Goal: Obtain resource: Download file/media

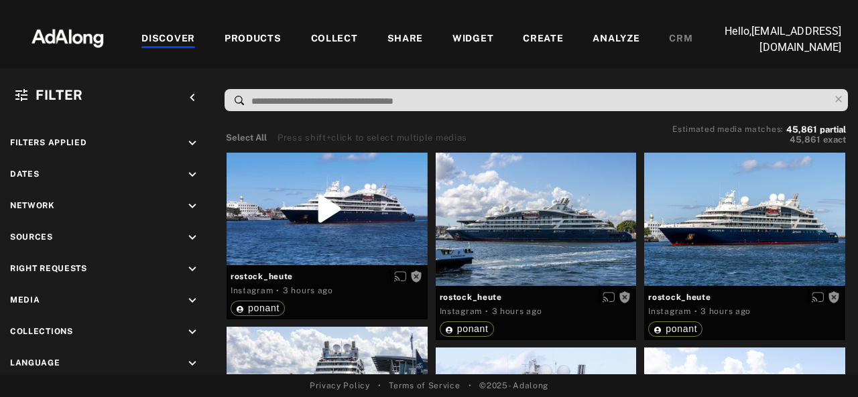
click at [271, 37] on div "PRODUCTS" at bounding box center [252, 39] width 57 height 16
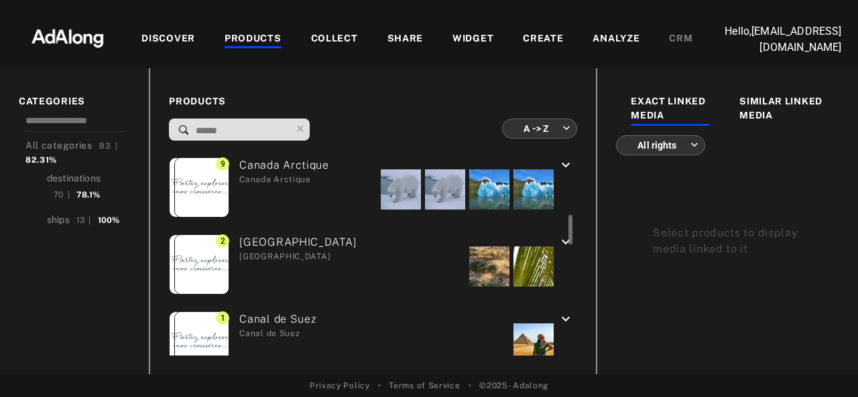
scroll to position [402, 0]
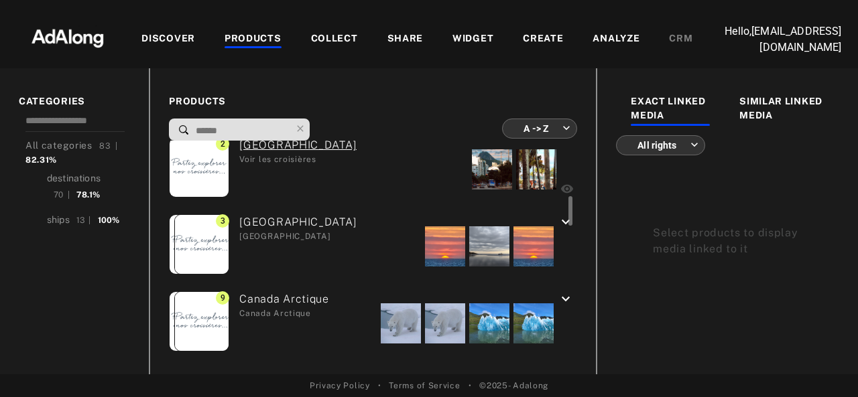
click at [270, 220] on div "[GEOGRAPHIC_DATA] [GEOGRAPHIC_DATA]" at bounding box center [292, 246] width 127 height 64
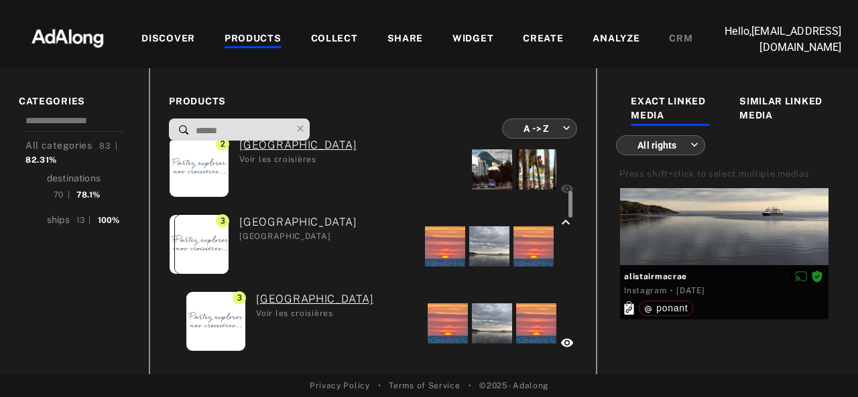
click at [563, 218] on div at bounding box center [568, 249] width 10 height 216
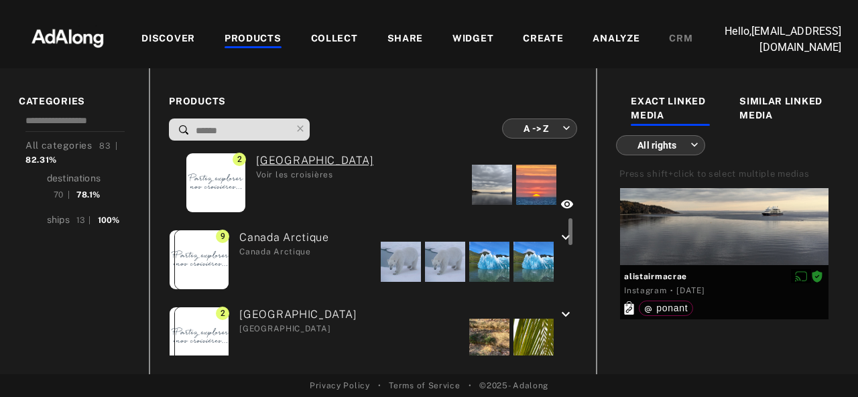
click at [259, 245] on div "Canada Arctique Canada Arctique" at bounding box center [279, 262] width 100 height 64
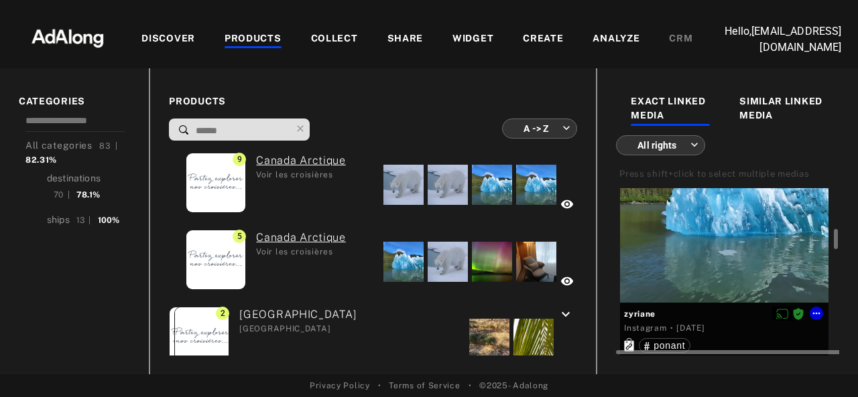
scroll to position [469, 0]
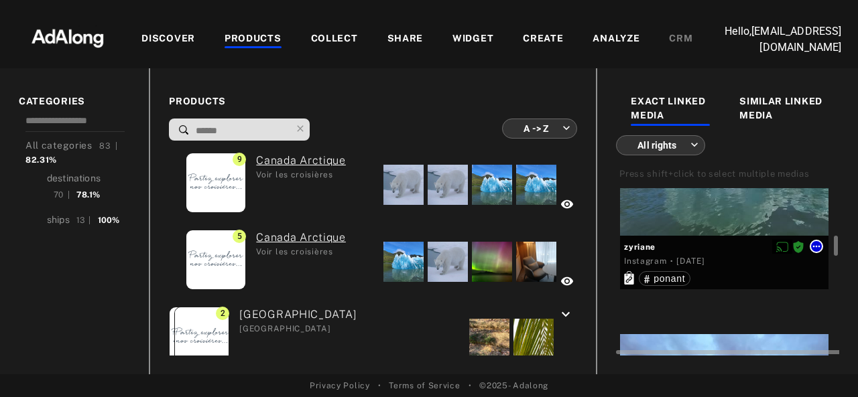
click at [821, 253] on div at bounding box center [815, 246] width 13 height 13
click at [815, 252] on icon at bounding box center [816, 246] width 11 height 11
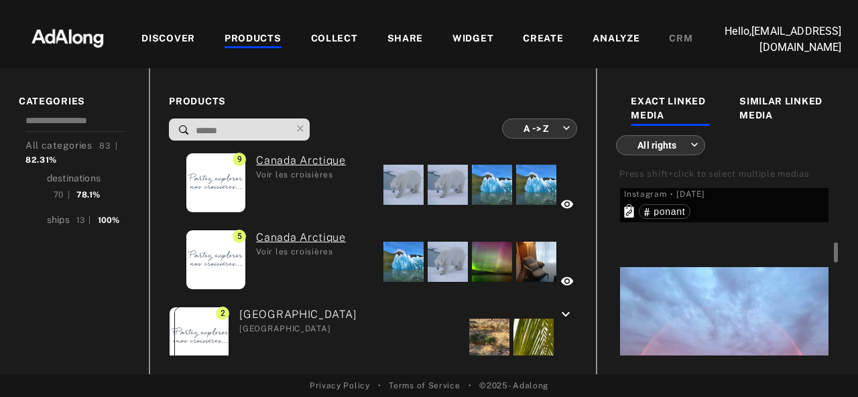
click at [811, 185] on icon at bounding box center [816, 179] width 11 height 11
click at [815, 185] on icon at bounding box center [816, 179] width 11 height 11
click at [813, 185] on icon at bounding box center [816, 179] width 11 height 11
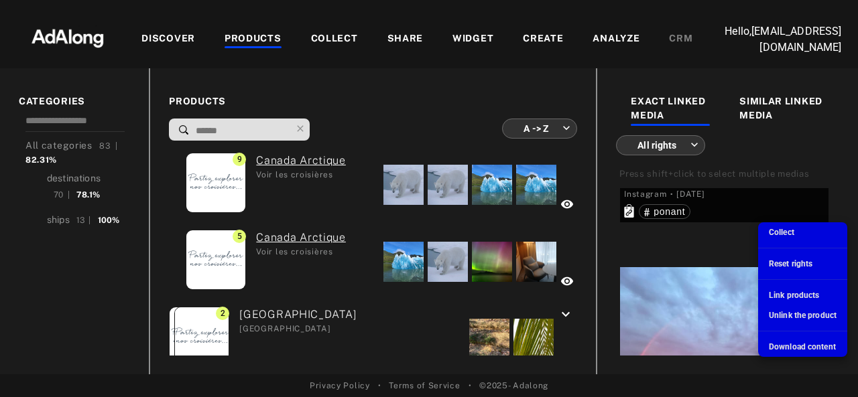
click at [787, 342] on span "Download content" at bounding box center [801, 346] width 67 height 9
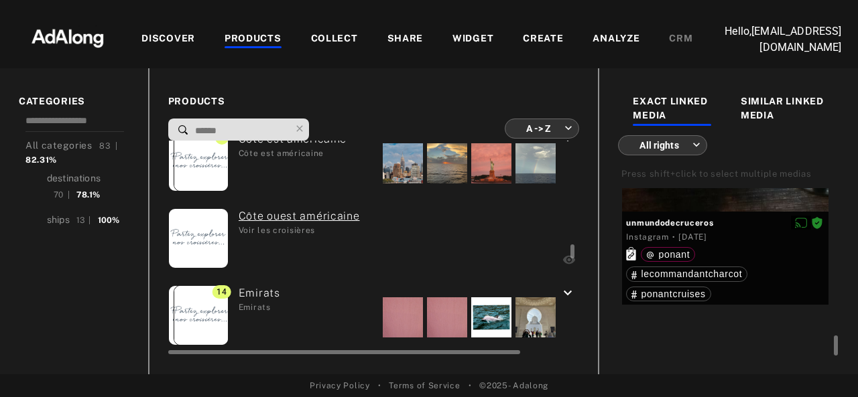
scroll to position [1497, 0]
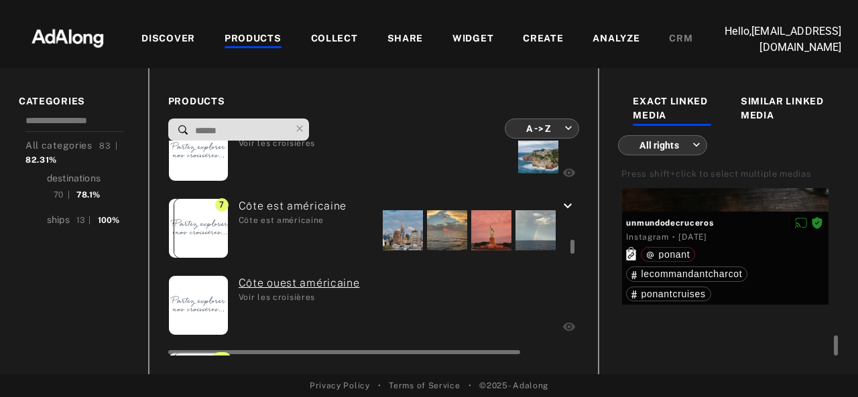
click at [559, 204] on icon "keyboard_arrow_down" at bounding box center [567, 206] width 16 height 16
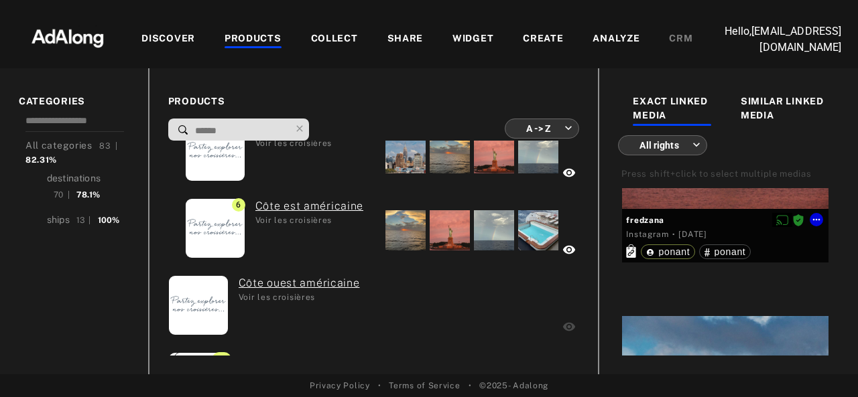
scroll to position [536, 0]
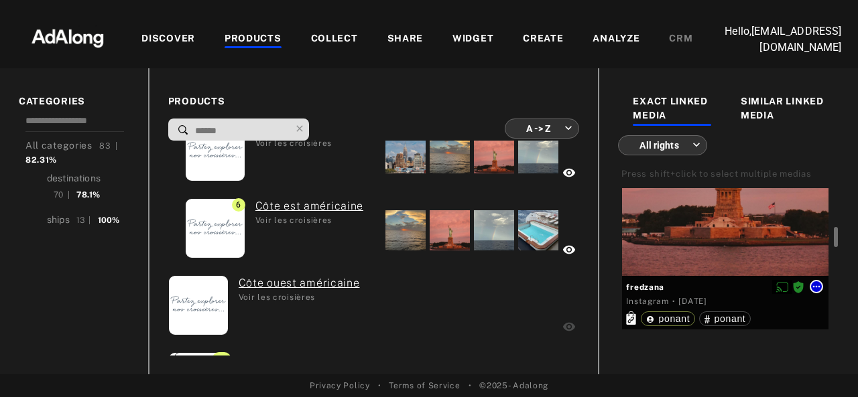
click at [817, 292] on icon at bounding box center [816, 286] width 11 height 11
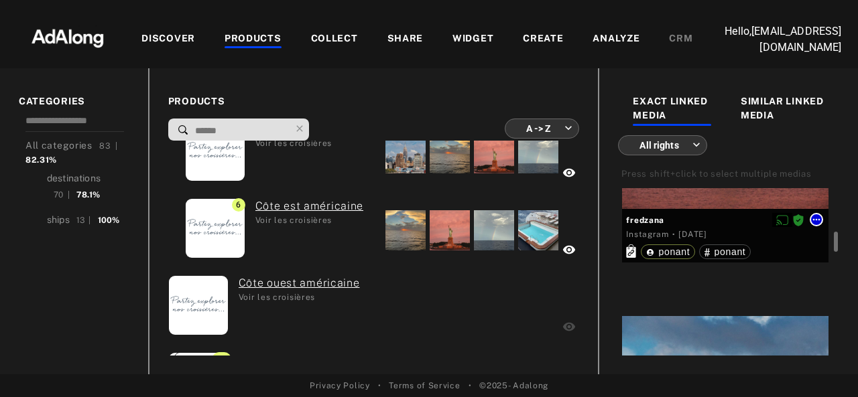
click at [815, 225] on icon at bounding box center [816, 219] width 11 height 11
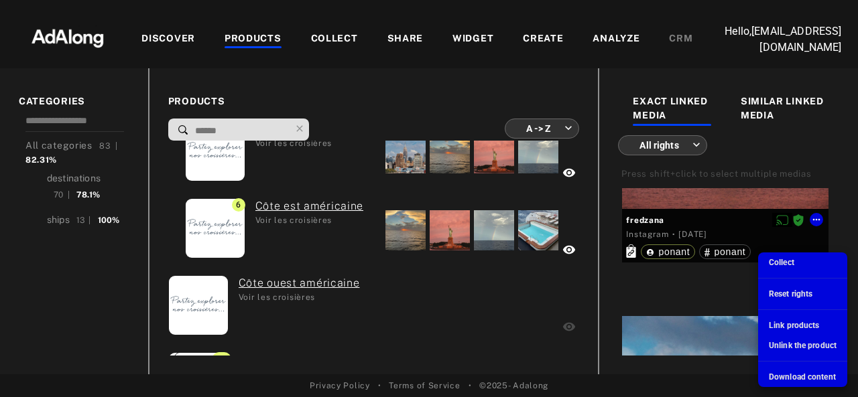
click at [787, 378] on span "Download content" at bounding box center [801, 376] width 67 height 9
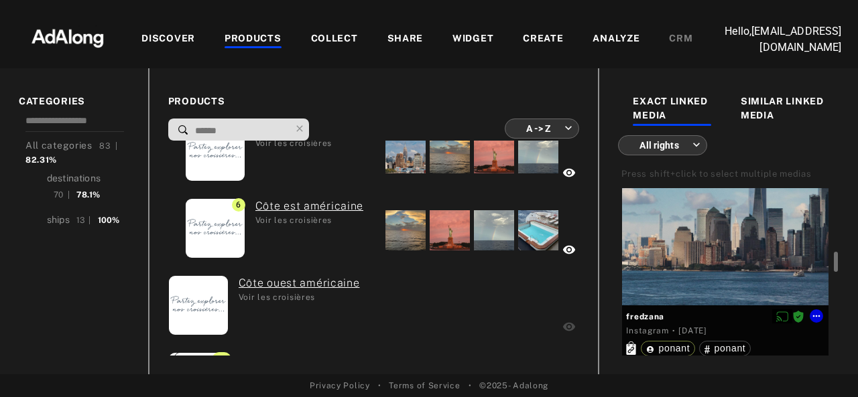
scroll to position [938, 0]
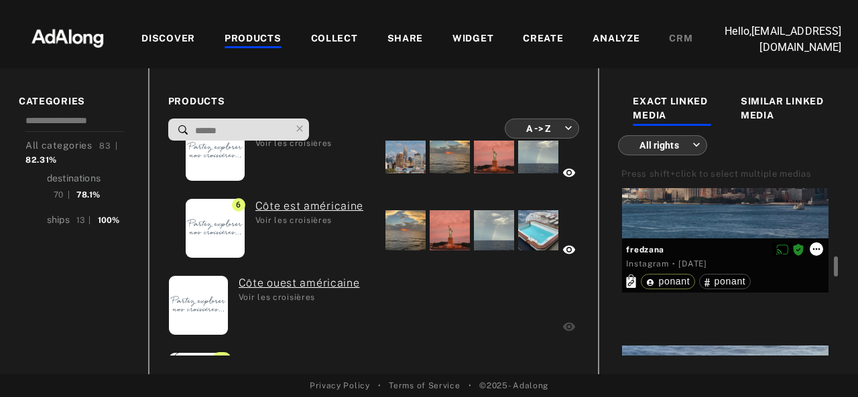
click at [817, 255] on icon at bounding box center [816, 249] width 11 height 11
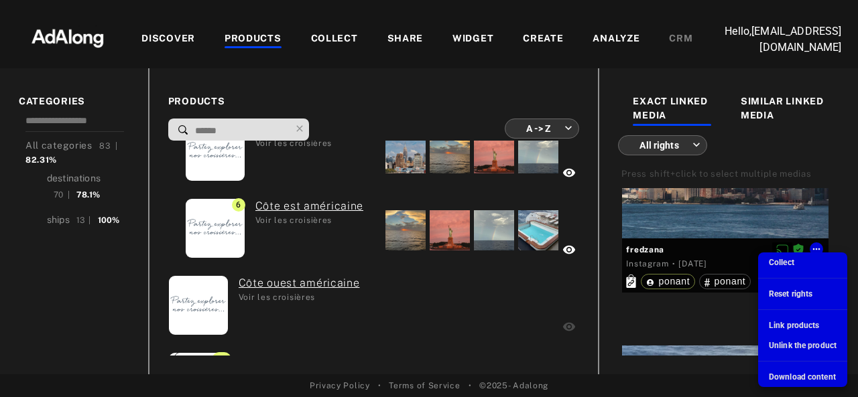
click at [784, 374] on span "Download content" at bounding box center [801, 376] width 67 height 9
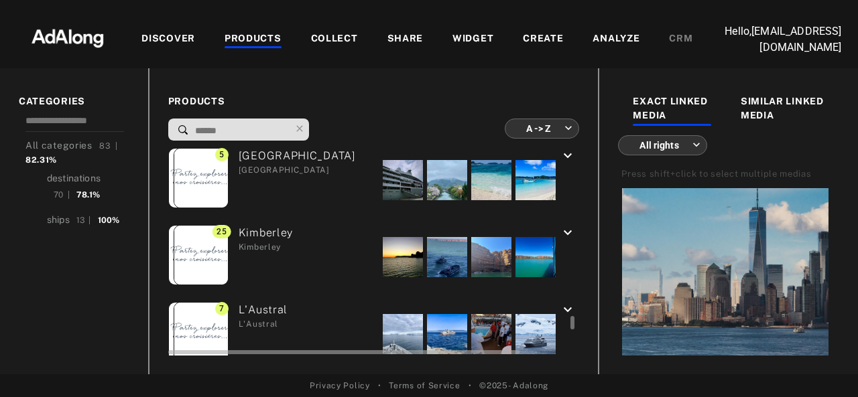
scroll to position [2569, 0]
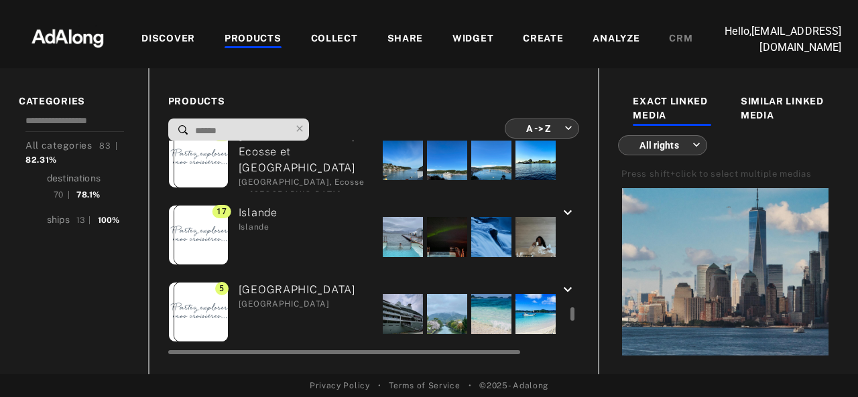
click at [268, 232] on div "[GEOGRAPHIC_DATA]" at bounding box center [252, 237] width 49 height 64
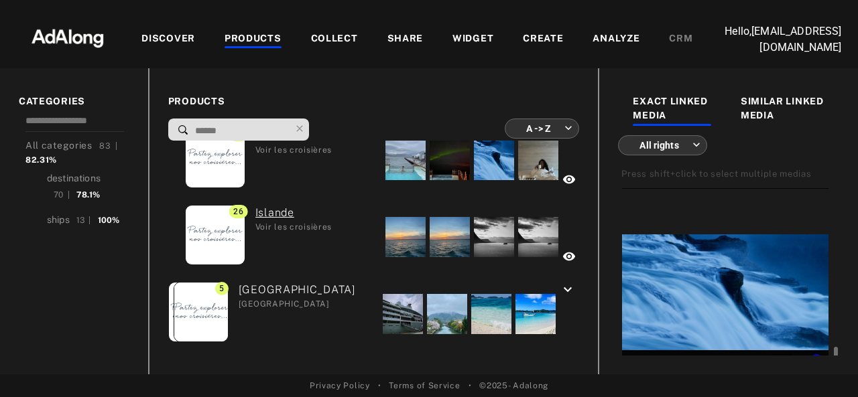
scroll to position [2546, 0]
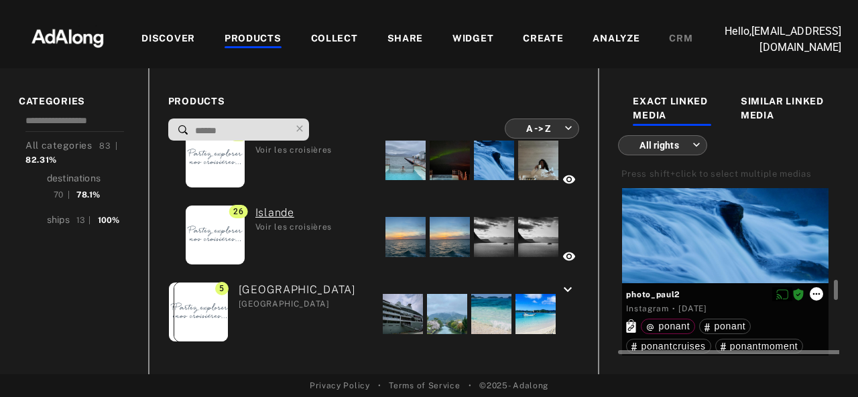
click at [817, 299] on icon at bounding box center [816, 294] width 11 height 11
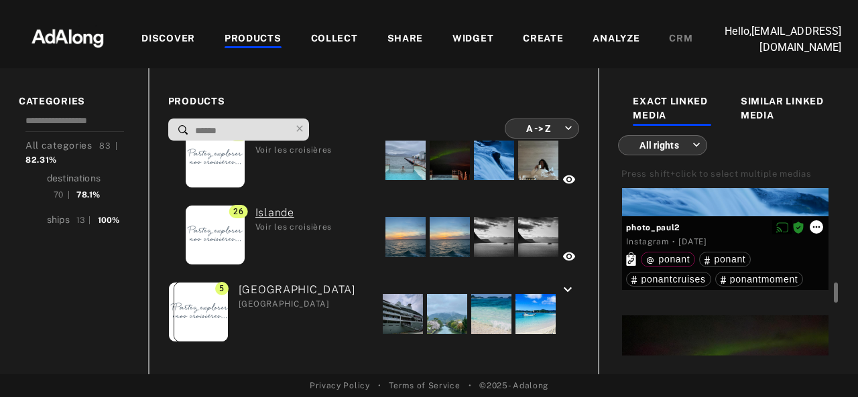
click at [817, 232] on icon at bounding box center [816, 227] width 11 height 11
click at [819, 232] on icon at bounding box center [816, 227] width 11 height 11
click at [813, 232] on icon at bounding box center [816, 227] width 11 height 11
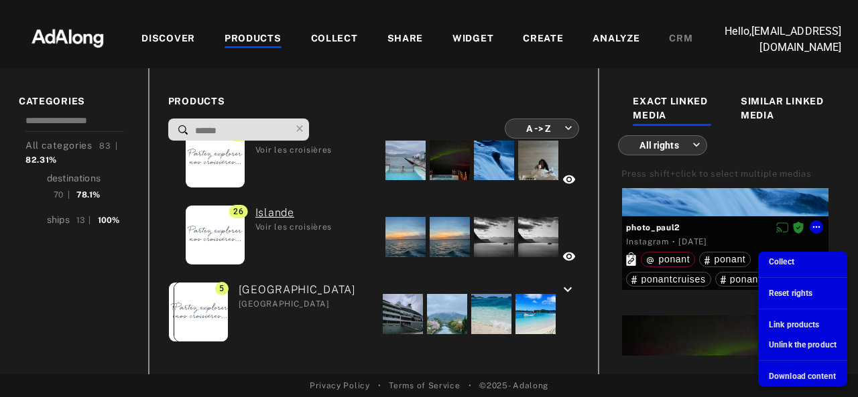
click at [781, 373] on span "Download content" at bounding box center [801, 376] width 67 height 9
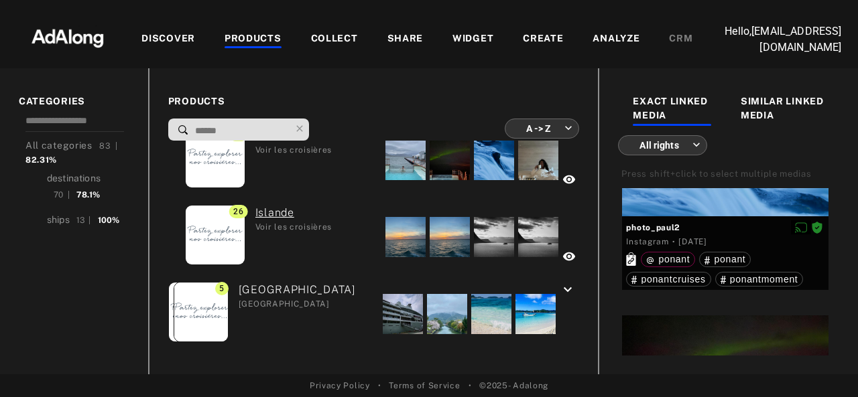
click at [504, 77] on div "PRODUCTS A -> Z ******** ​ 0 [GEOGRAPHIC_DATA] les croisières 0 Amazonie Voir l…" at bounding box center [373, 221] width 450 height 306
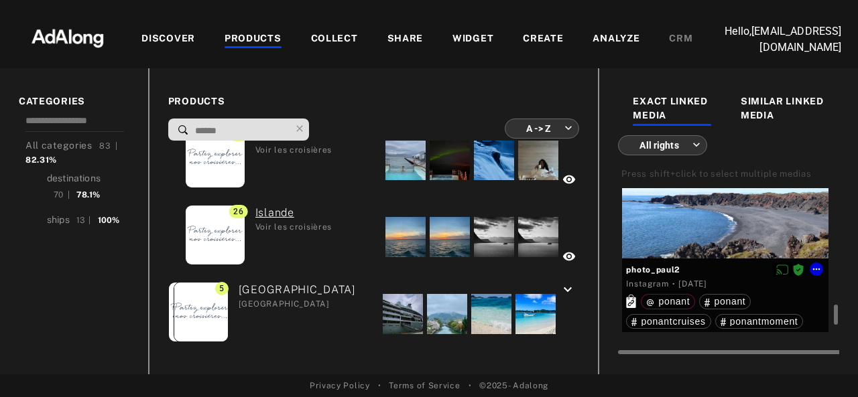
scroll to position [3283, 0]
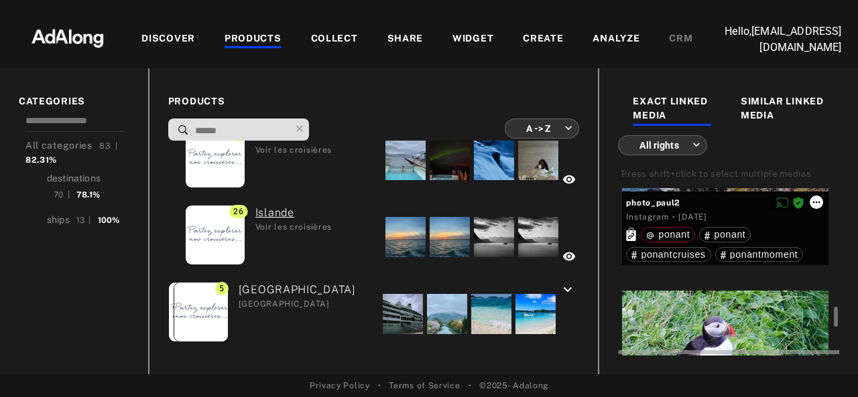
click at [819, 208] on icon at bounding box center [816, 202] width 11 height 11
click at [820, 208] on icon at bounding box center [816, 202] width 11 height 11
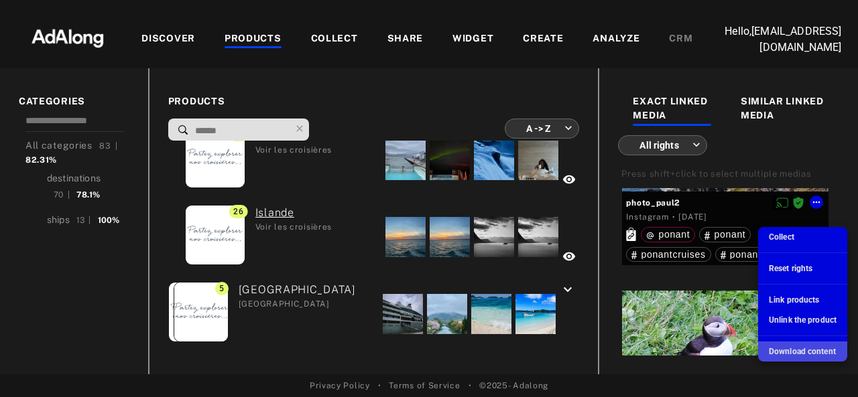
click at [778, 350] on span "Download content" at bounding box center [801, 351] width 67 height 9
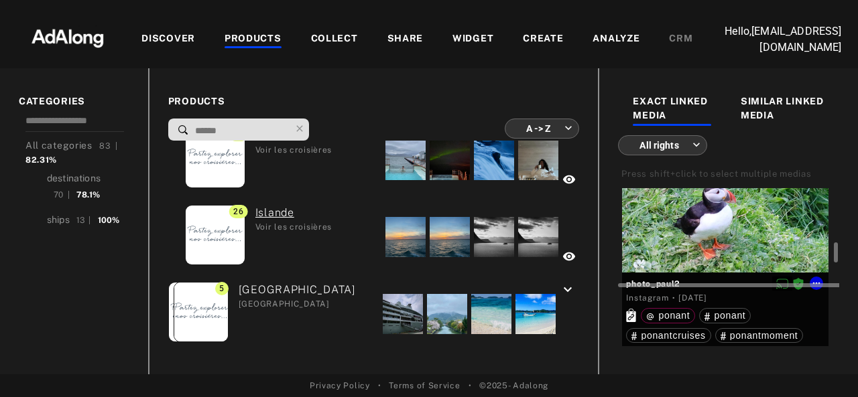
scroll to position [3350, 0]
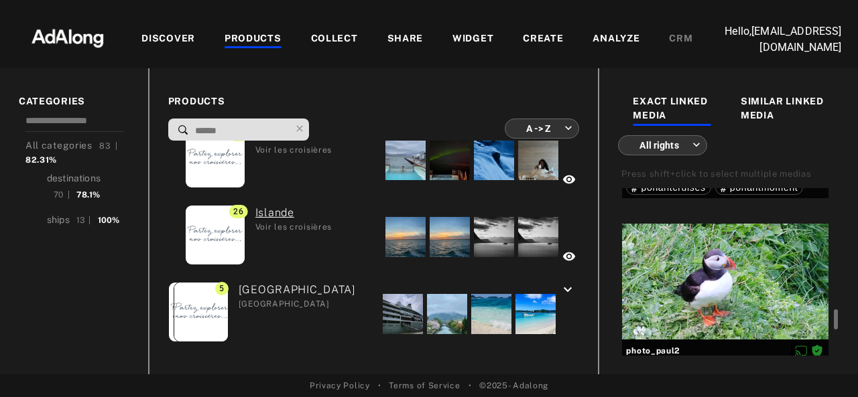
click at [843, 236] on div "EXACT LINKED MEDIA SIMILAR LINKED MEDIA All rights *** ​ Press shift+click to s…" at bounding box center [728, 221] width 260 height 306
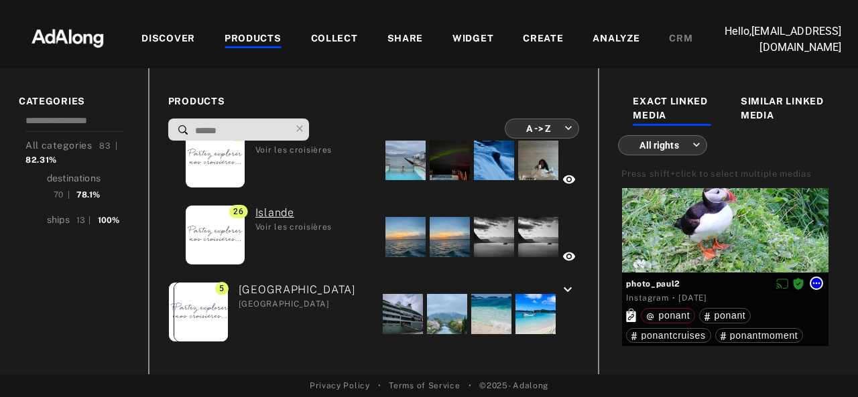
click at [816, 289] on icon at bounding box center [816, 283] width 11 height 11
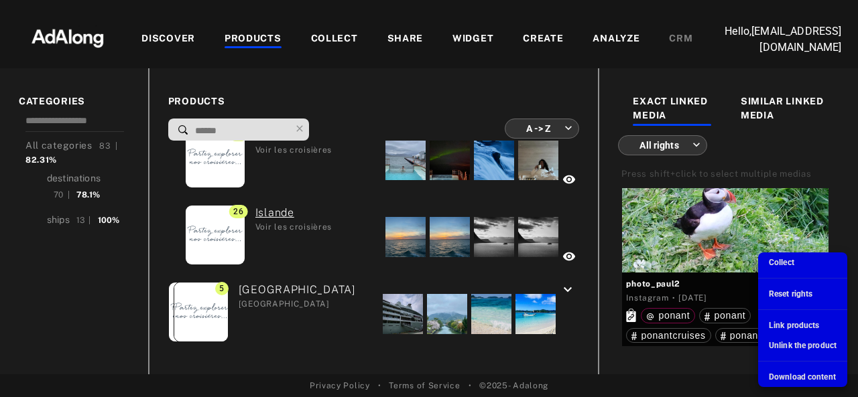
click at [777, 377] on span "Download content" at bounding box center [801, 376] width 67 height 9
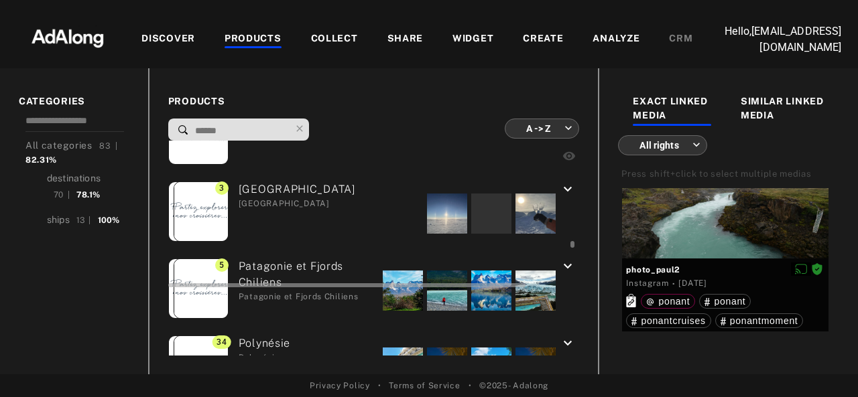
scroll to position [4913, 0]
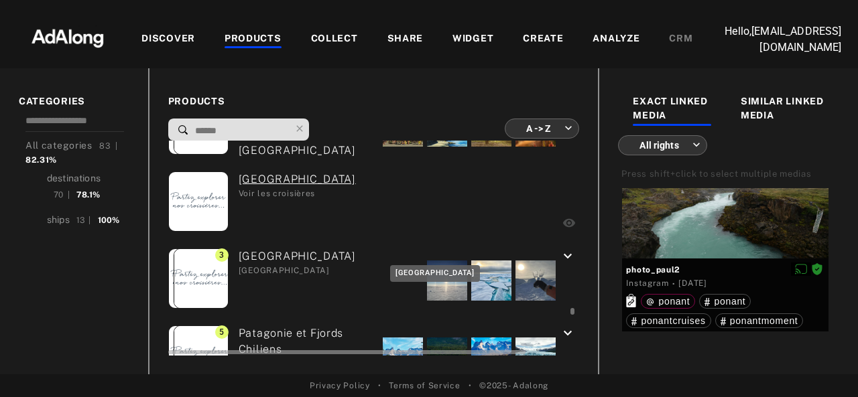
click at [332, 265] on div "[GEOGRAPHIC_DATA]" at bounding box center [296, 271] width 117 height 12
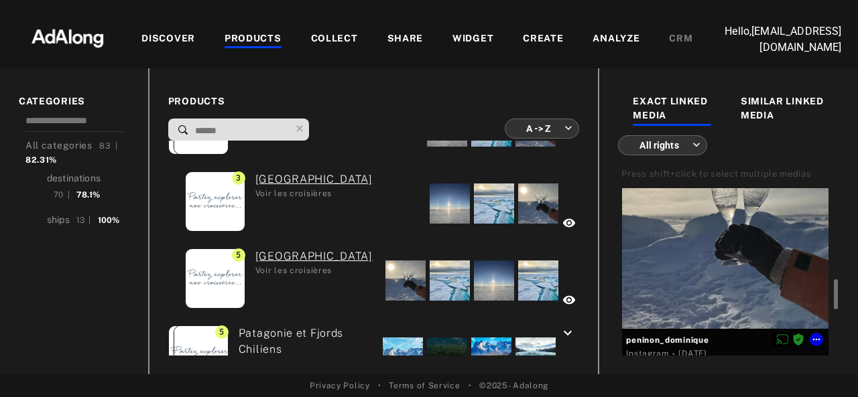
scroll to position [134, 0]
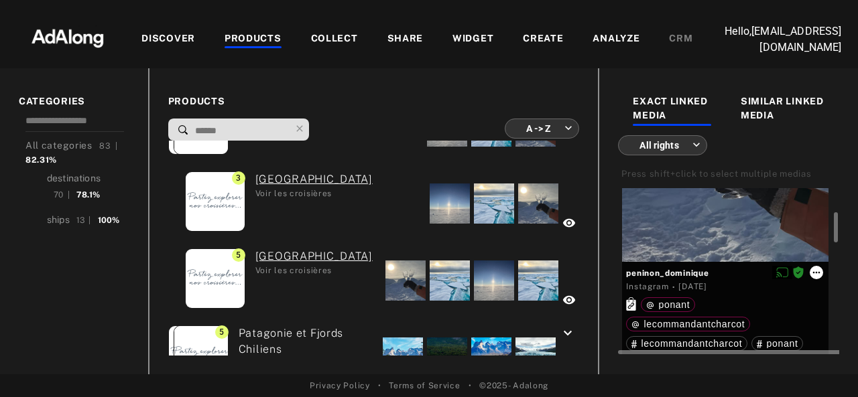
click at [815, 278] on icon at bounding box center [816, 272] width 11 height 11
click at [821, 279] on button at bounding box center [815, 272] width 13 height 13
click at [815, 278] on icon at bounding box center [816, 272] width 11 height 11
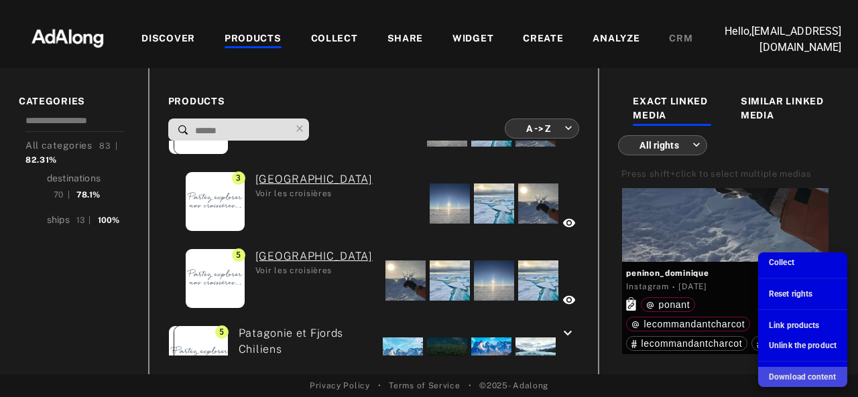
click at [784, 379] on span "Download content" at bounding box center [801, 376] width 67 height 9
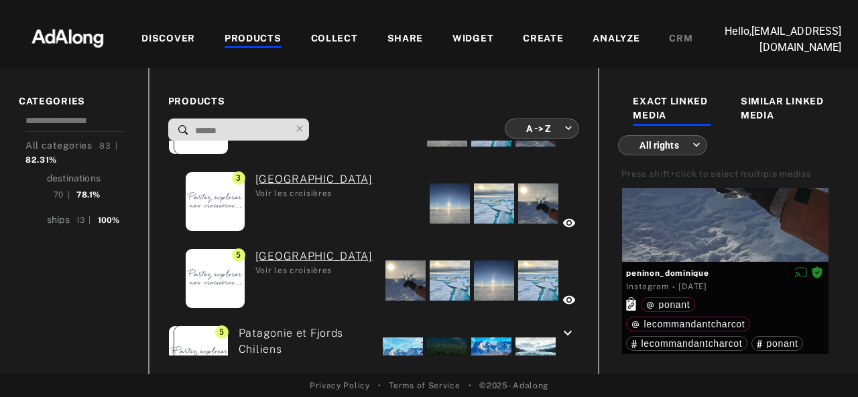
click at [847, 281] on div "EXACT LINKED MEDIA SIMILAR LINKED MEDIA All rights *** ​ Press shift+click to s…" at bounding box center [728, 221] width 260 height 306
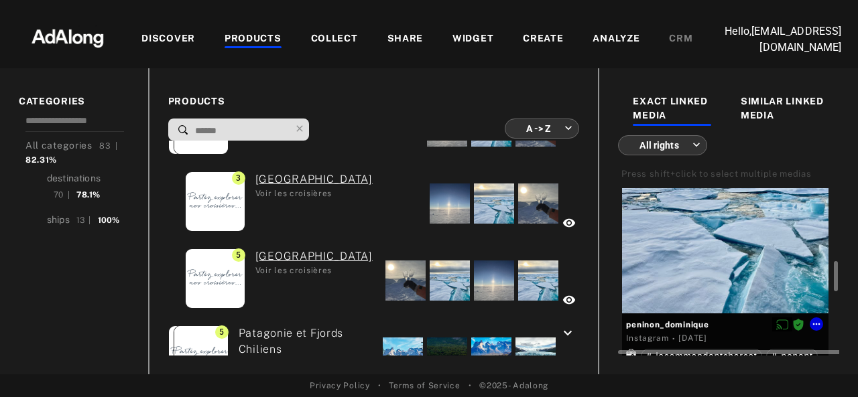
scroll to position [469, 0]
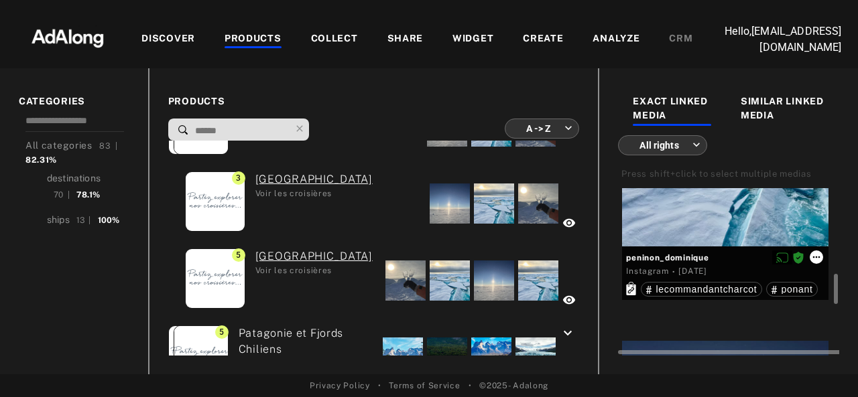
click at [812, 263] on icon at bounding box center [816, 257] width 11 height 11
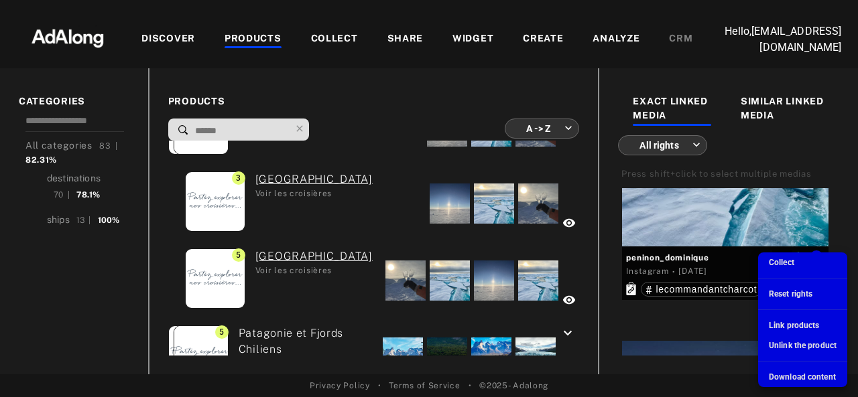
click at [849, 235] on div at bounding box center [429, 198] width 858 height 397
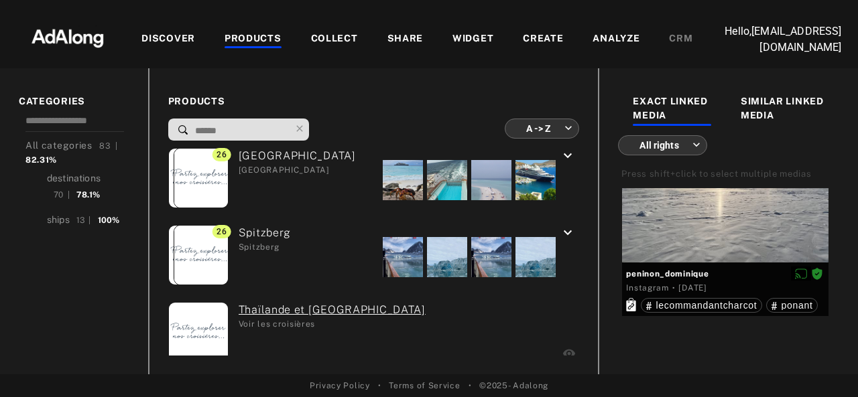
scroll to position [5851, 0]
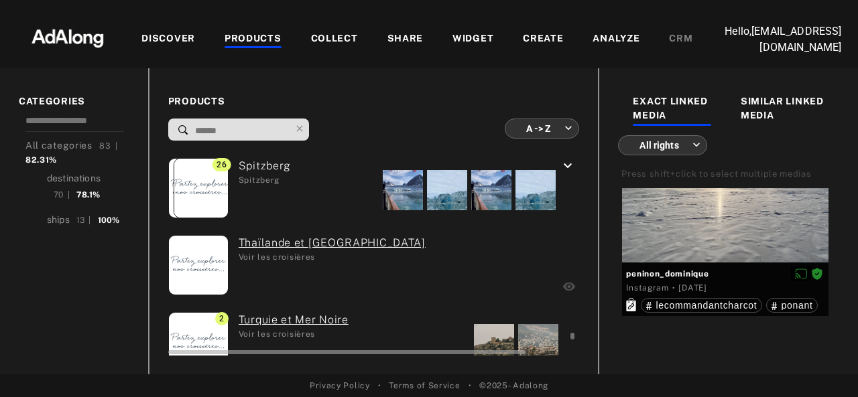
click at [309, 194] on div "26 Spitzberg Spitzberg" at bounding box center [254, 190] width 172 height 64
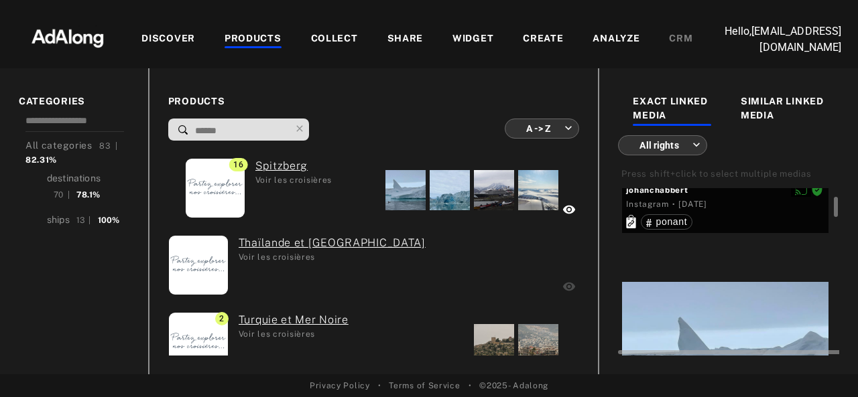
scroll to position [201, 0]
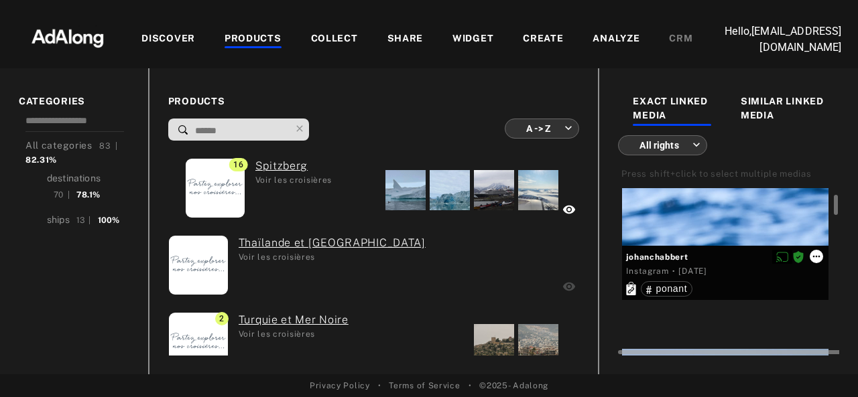
click at [817, 262] on icon at bounding box center [816, 256] width 11 height 11
click at [815, 262] on icon at bounding box center [816, 256] width 11 height 11
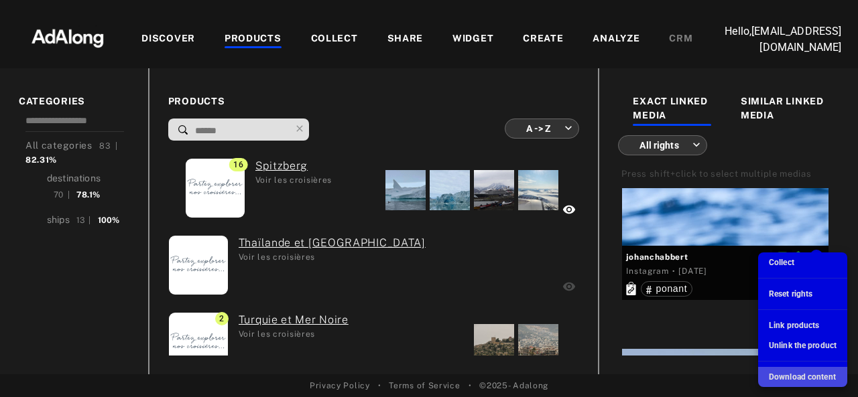
click at [784, 377] on span "Download content" at bounding box center [801, 376] width 67 height 9
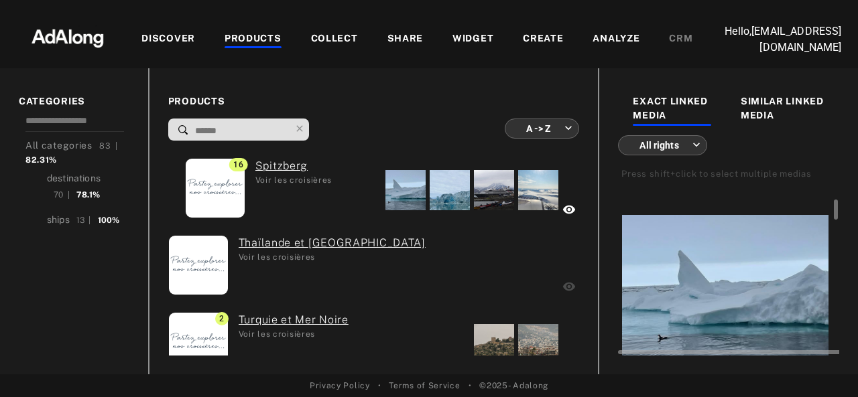
scroll to position [469, 0]
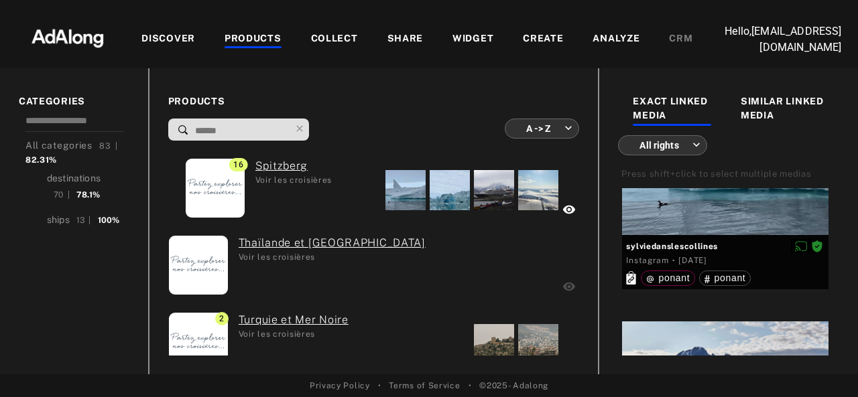
click at [839, 212] on div "EXACT LINKED MEDIA SIMILAR LINKED MEDIA All rights *** ​ Press shift+click to s…" at bounding box center [728, 221] width 260 height 306
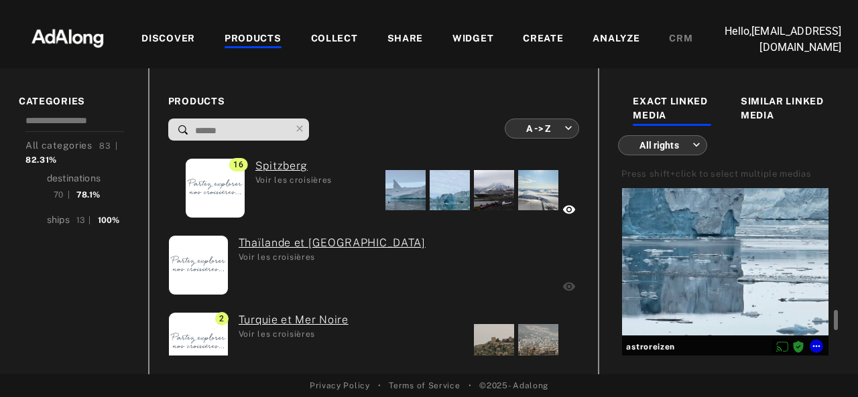
scroll to position [1675, 0]
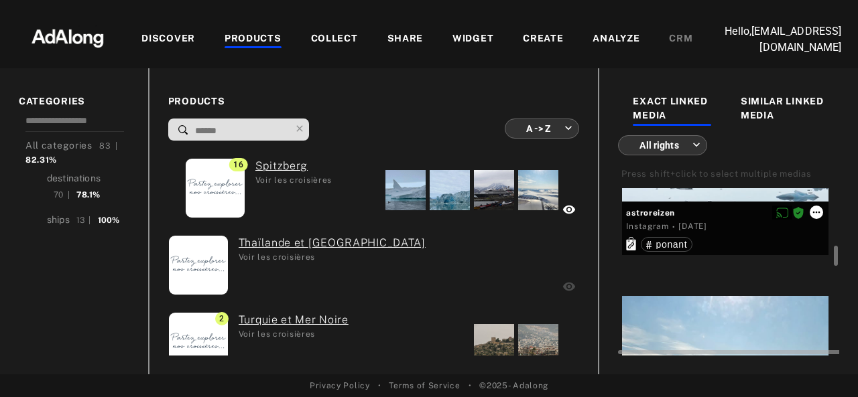
click at [815, 218] on icon at bounding box center [816, 212] width 11 height 11
click at [817, 219] on button at bounding box center [815, 212] width 13 height 13
click at [816, 219] on button at bounding box center [815, 212] width 13 height 13
click at [816, 218] on icon at bounding box center [816, 212] width 11 height 11
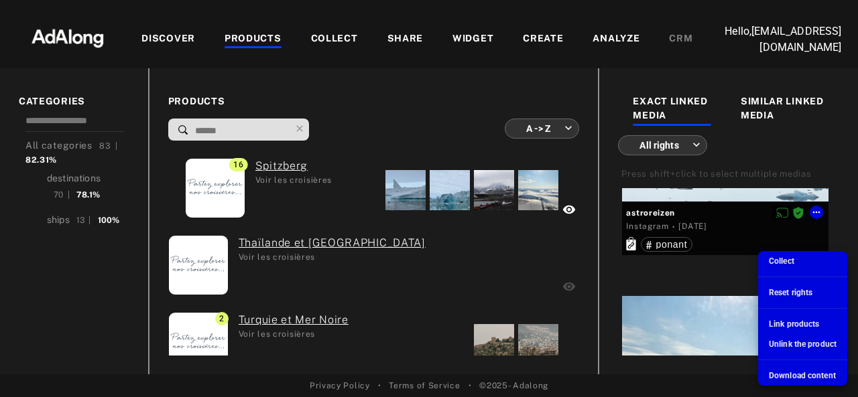
click at [780, 373] on span "Download content" at bounding box center [801, 375] width 67 height 9
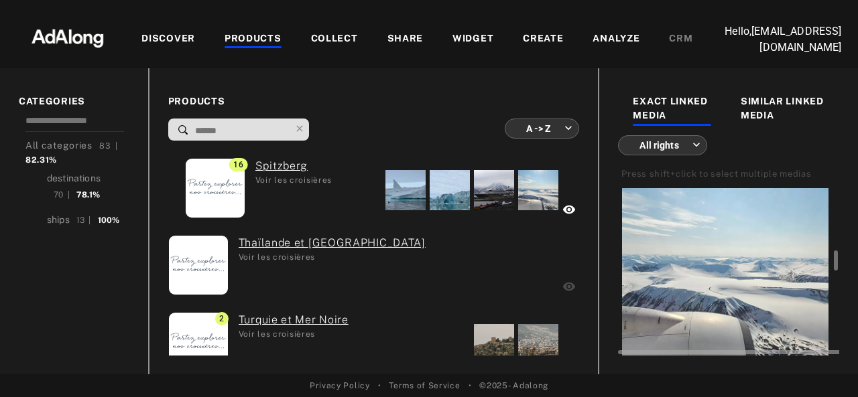
scroll to position [1876, 0]
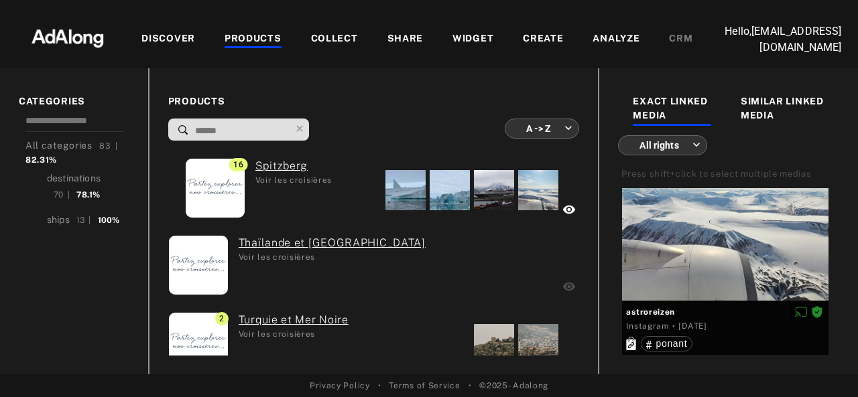
click at [843, 299] on div "EXACT LINKED MEDIA SIMILAR LINKED MEDIA All rights *** ​ Press shift+click to s…" at bounding box center [728, 221] width 260 height 306
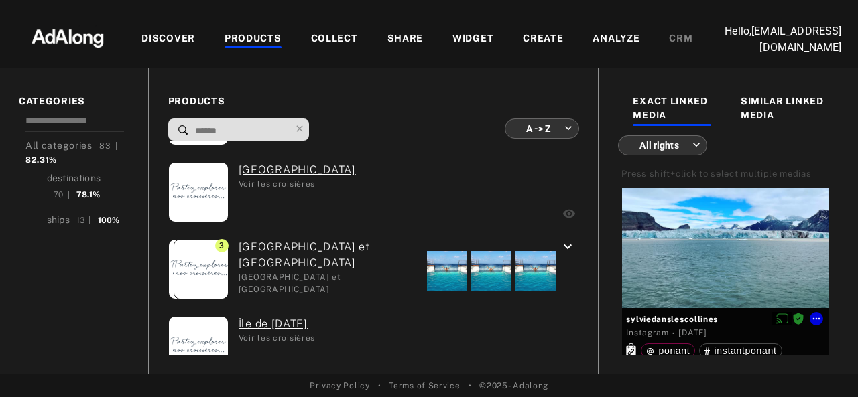
scroll to position [4018, 0]
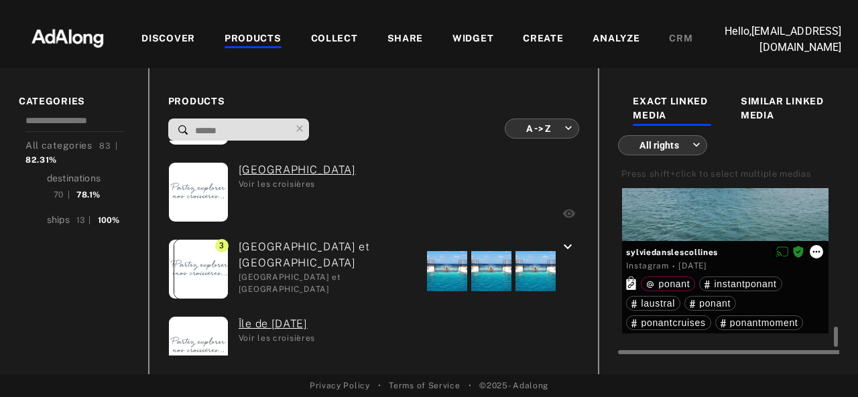
click at [819, 257] on icon at bounding box center [816, 252] width 11 height 11
click at [817, 257] on icon at bounding box center [816, 252] width 11 height 11
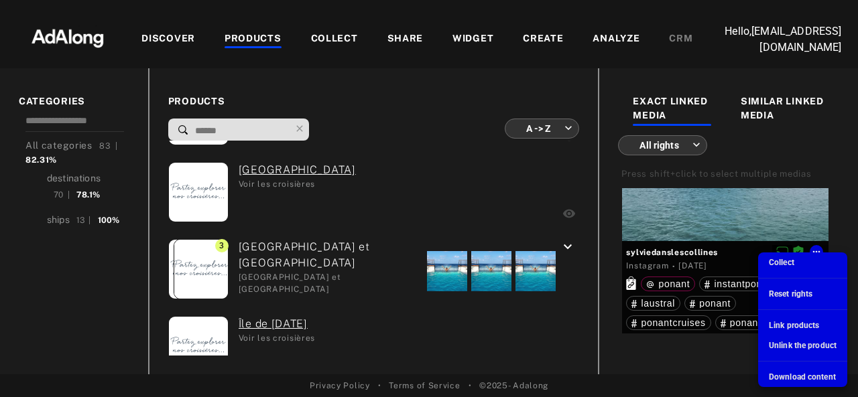
click at [784, 376] on span "Download content" at bounding box center [801, 376] width 67 height 9
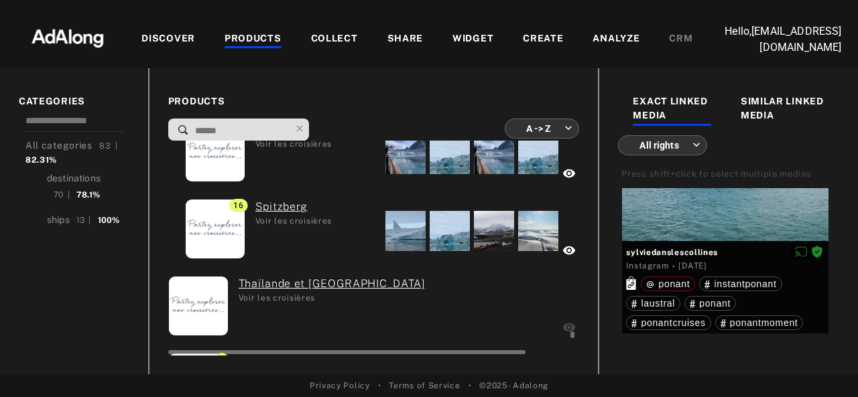
scroll to position [5743, 0]
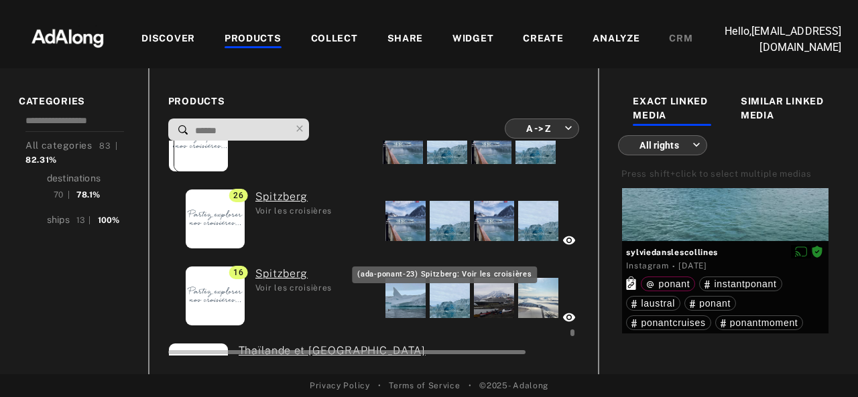
click at [305, 277] on link "Spitzberg" at bounding box center [293, 274] width 76 height 16
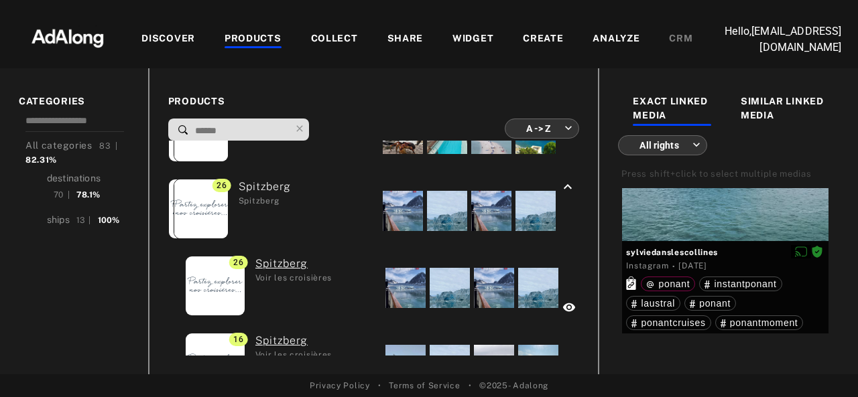
scroll to position [4286, 0]
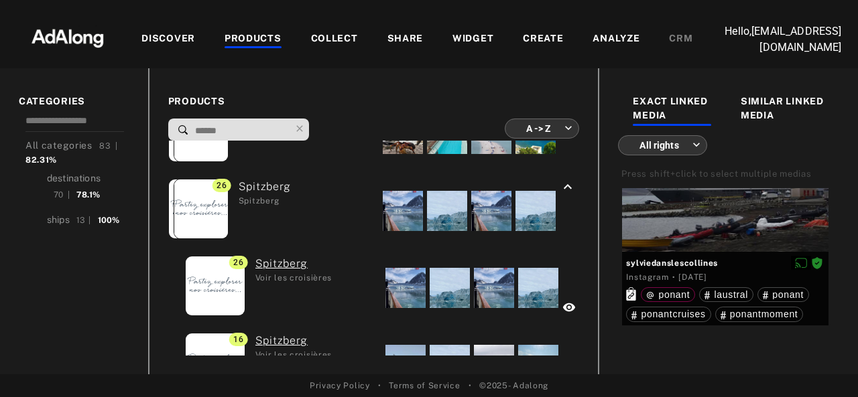
click at [565, 141] on div at bounding box center [570, 33] width 10 height 216
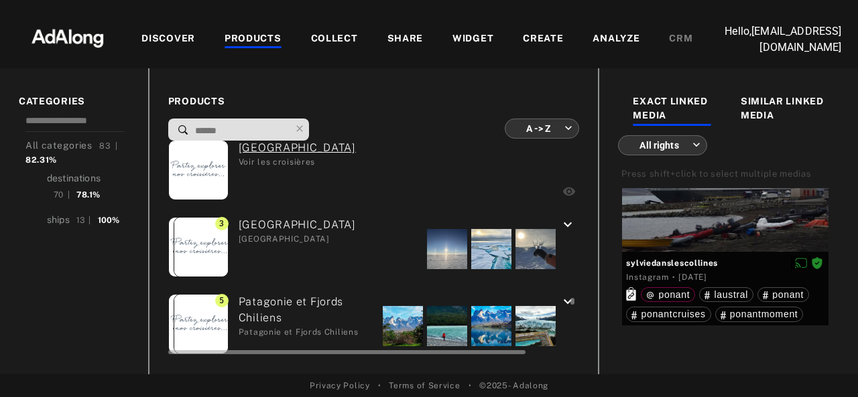
scroll to position [4724, 0]
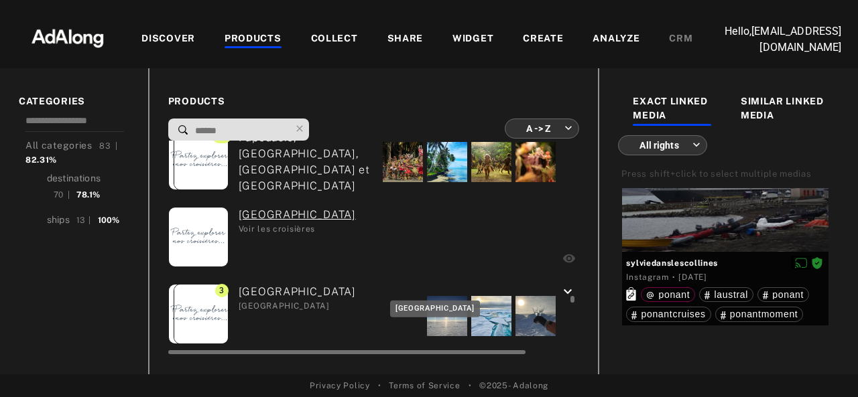
click at [307, 297] on div "Passage du Nord-Ouest Passage du Nord-Ouest" at bounding box center [291, 316] width 127 height 64
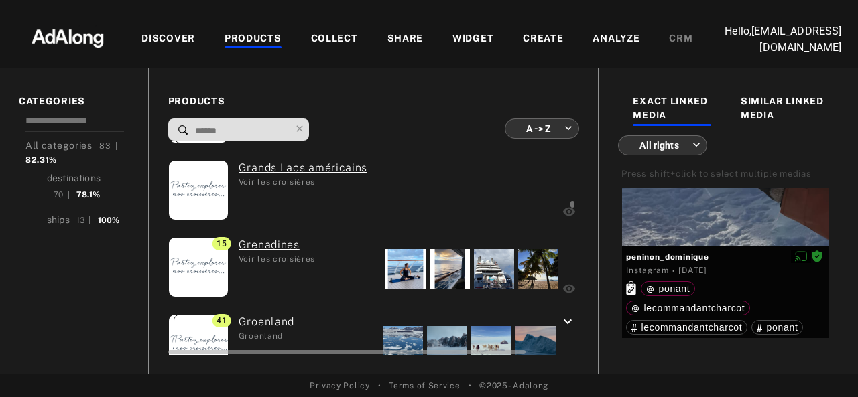
scroll to position [1910, 0]
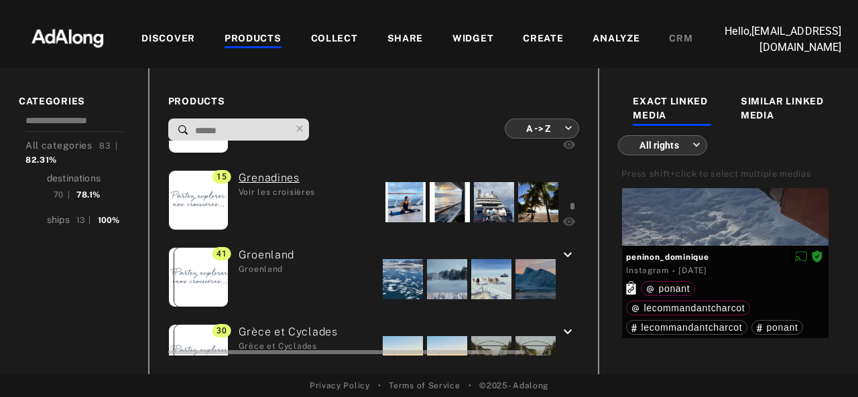
click at [559, 254] on icon "keyboard_arrow_down" at bounding box center [567, 255] width 16 height 16
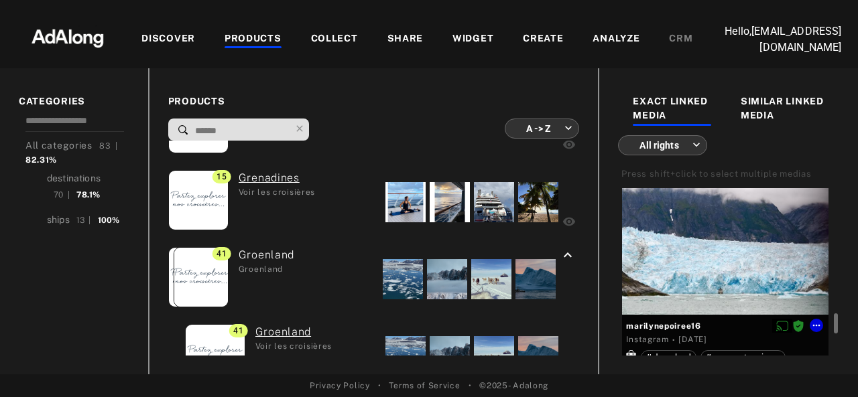
scroll to position [2881, 0]
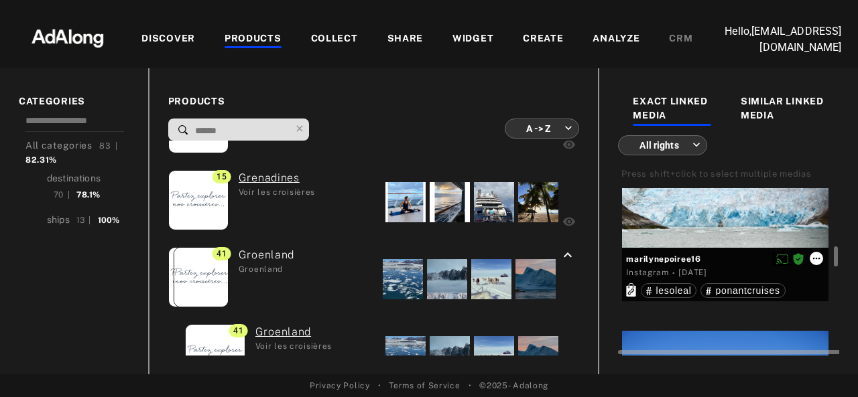
click at [813, 264] on icon at bounding box center [816, 258] width 11 height 11
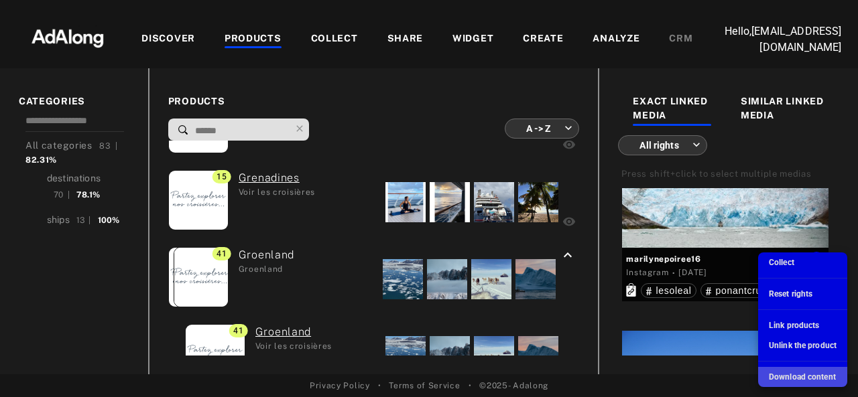
click at [788, 377] on span "Download content" at bounding box center [801, 376] width 67 height 9
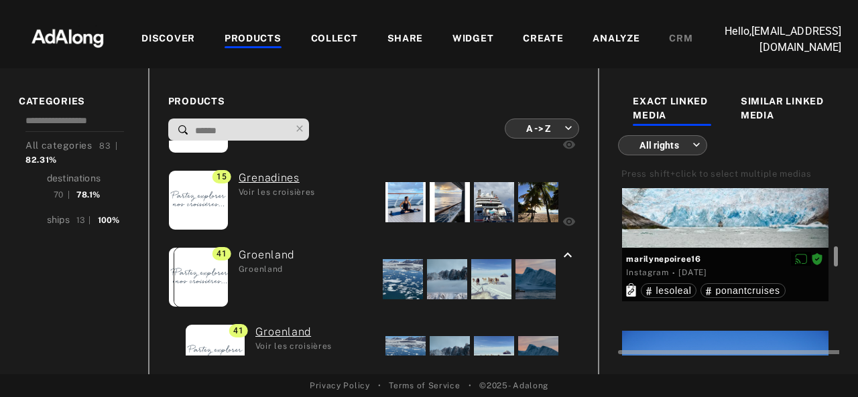
click at [837, 300] on div at bounding box center [834, 272] width 10 height 168
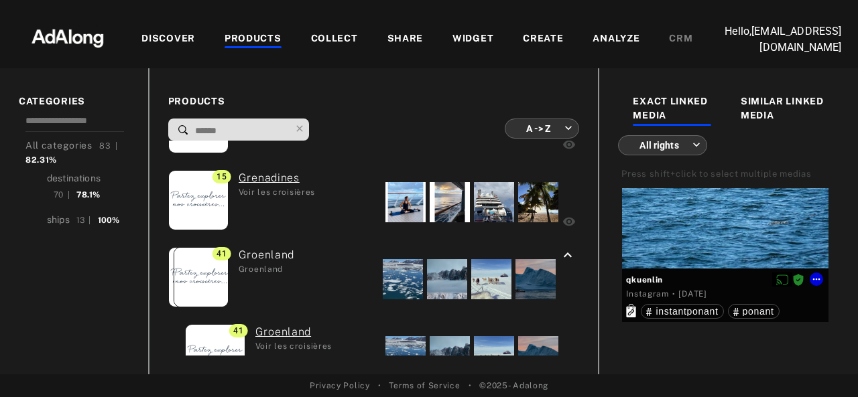
scroll to position [5126, 0]
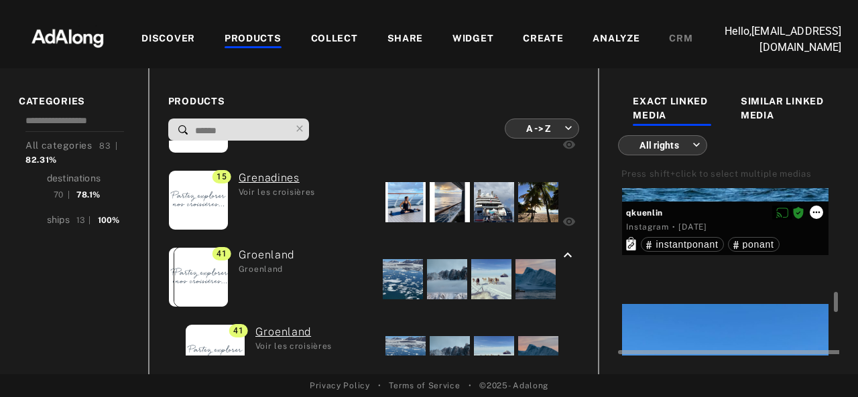
click at [815, 214] on icon at bounding box center [816, 213] width 7 height 2
click at [816, 218] on icon at bounding box center [816, 212] width 11 height 11
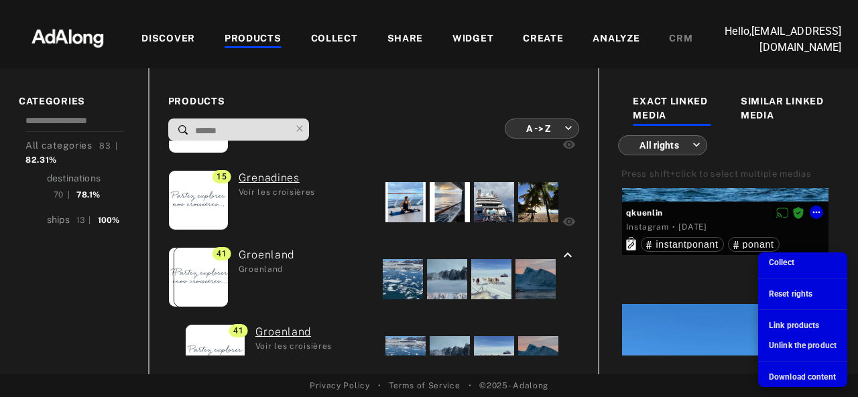
click at [782, 376] on span "Download content" at bounding box center [801, 376] width 67 height 9
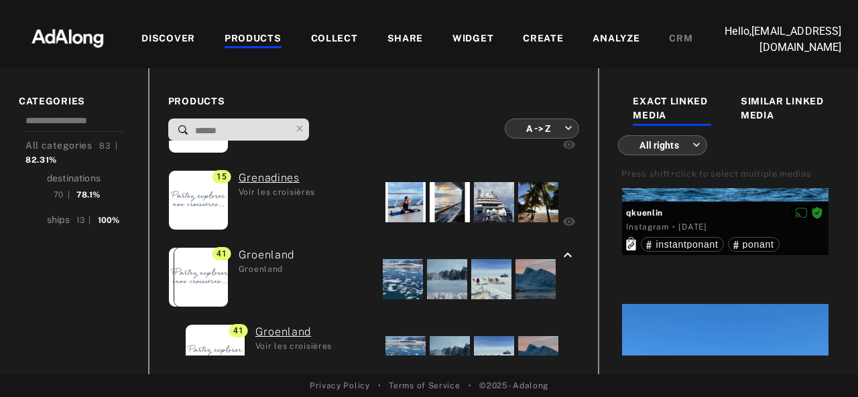
click at [836, 188] on div at bounding box center [834, 104] width 10 height 168
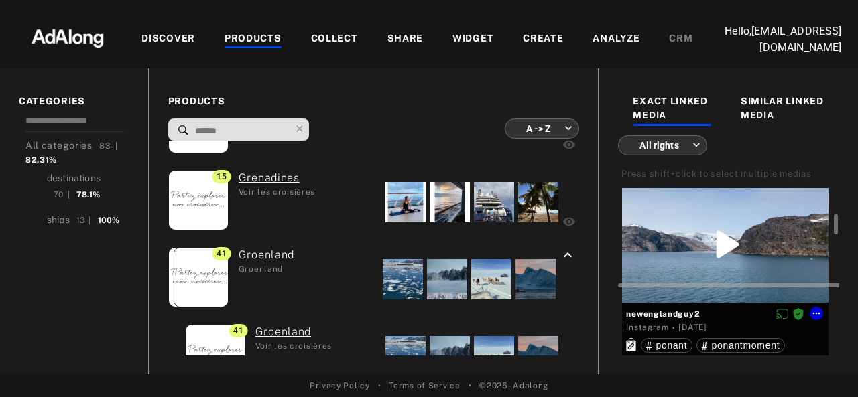
scroll to position [7905, 0]
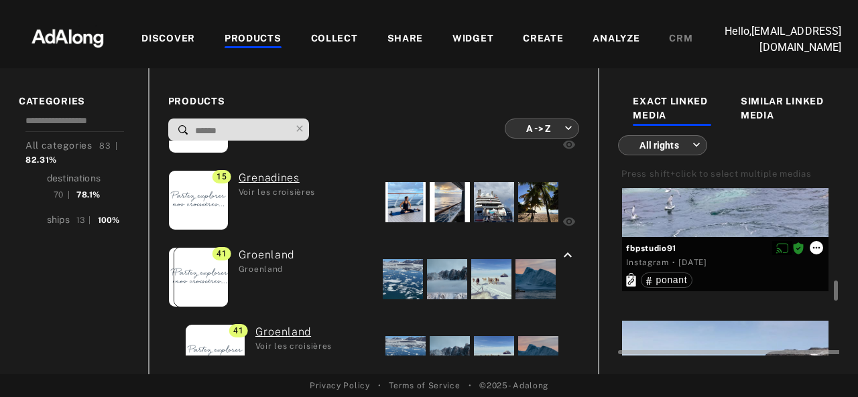
click at [813, 253] on icon at bounding box center [816, 248] width 11 height 11
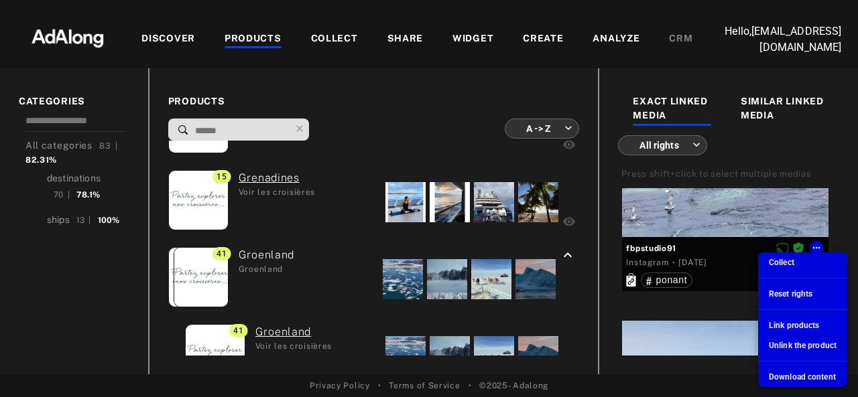
click at [784, 374] on span "Download content" at bounding box center [801, 376] width 67 height 9
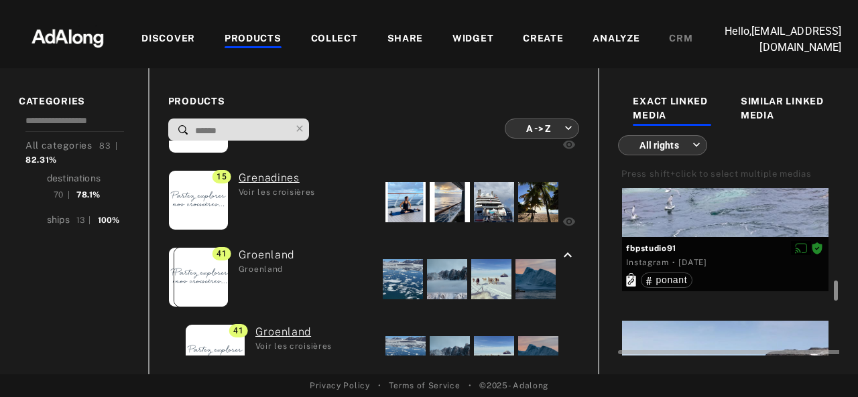
click at [836, 258] on div at bounding box center [834, 272] width 10 height 168
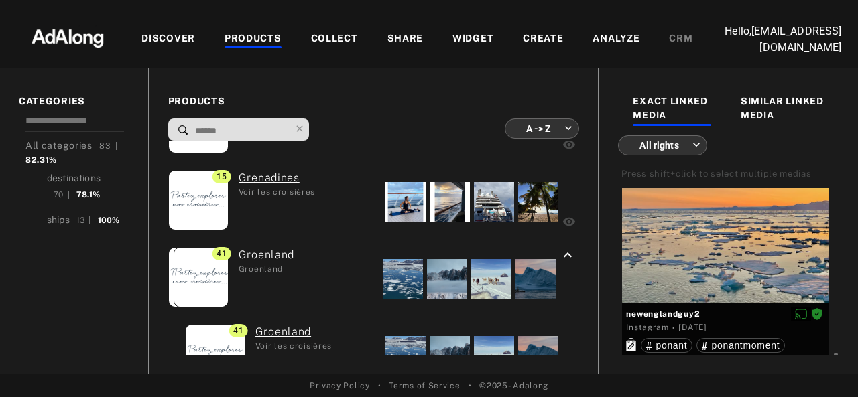
scroll to position [8341, 0]
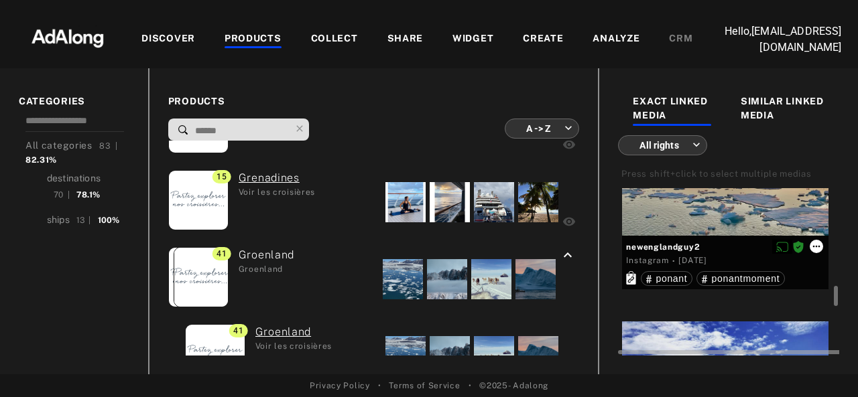
click at [820, 252] on icon at bounding box center [816, 246] width 11 height 11
click at [813, 252] on icon at bounding box center [816, 246] width 11 height 11
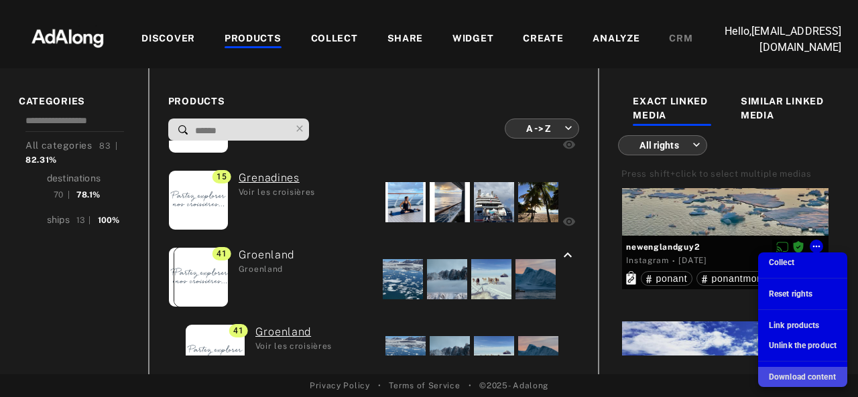
click at [777, 373] on span "Download content" at bounding box center [801, 376] width 67 height 9
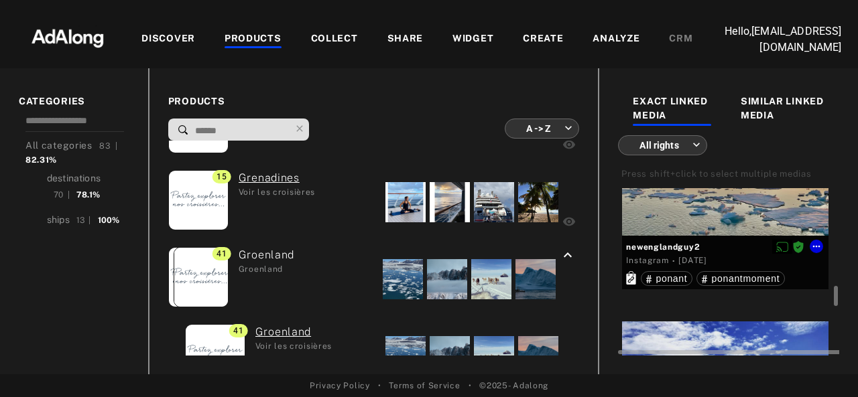
scroll to position [8274, 0]
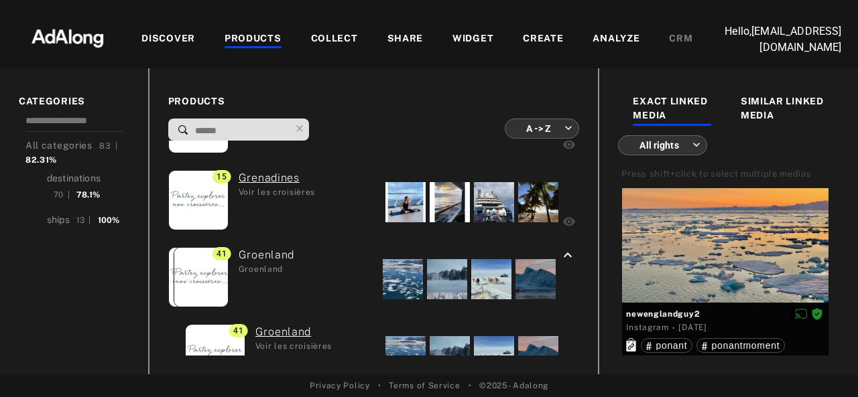
click at [828, 165] on div "Press shift+click to select multiple medias" at bounding box center [728, 174] width 221 height 27
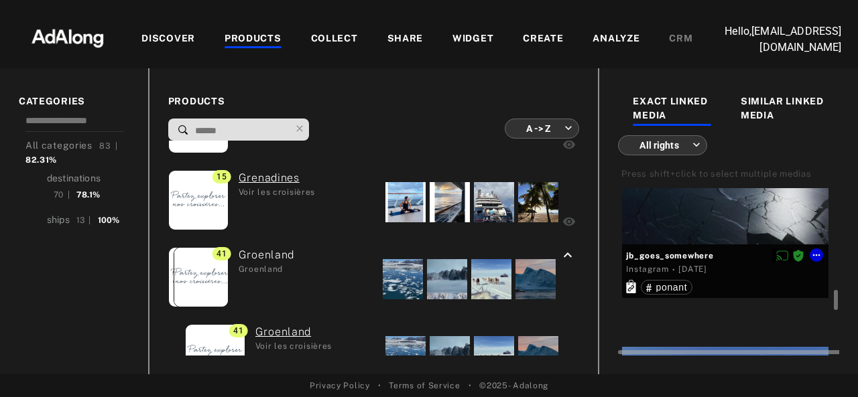
scroll to position [8743, 0]
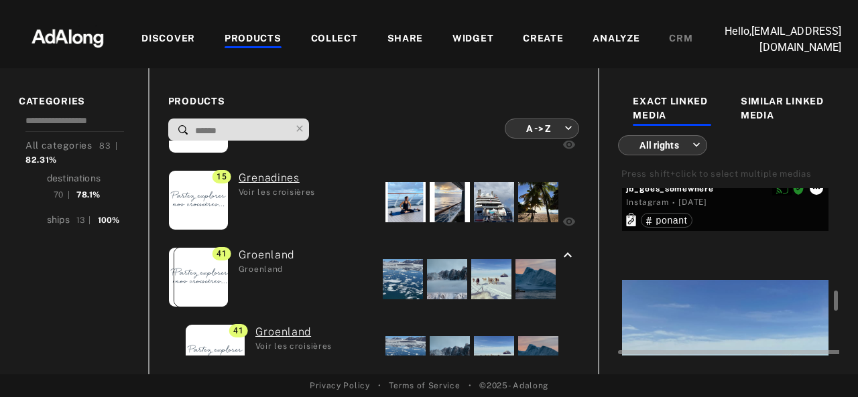
click at [819, 194] on icon at bounding box center [816, 188] width 11 height 11
click at [816, 194] on icon at bounding box center [816, 188] width 11 height 11
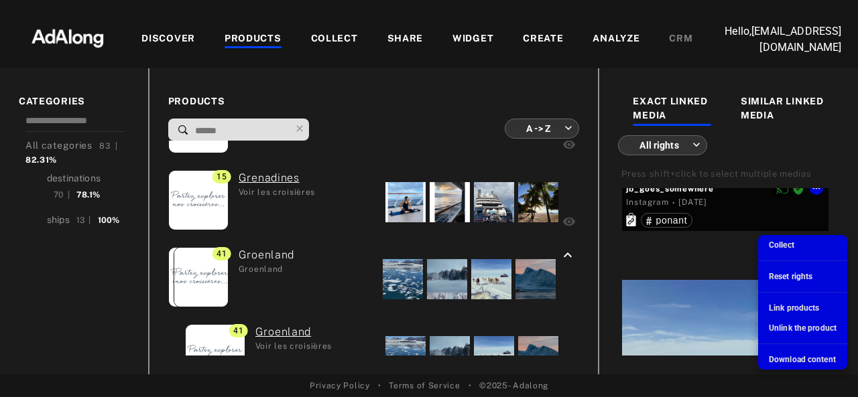
click at [779, 358] on span "Download content" at bounding box center [801, 359] width 67 height 9
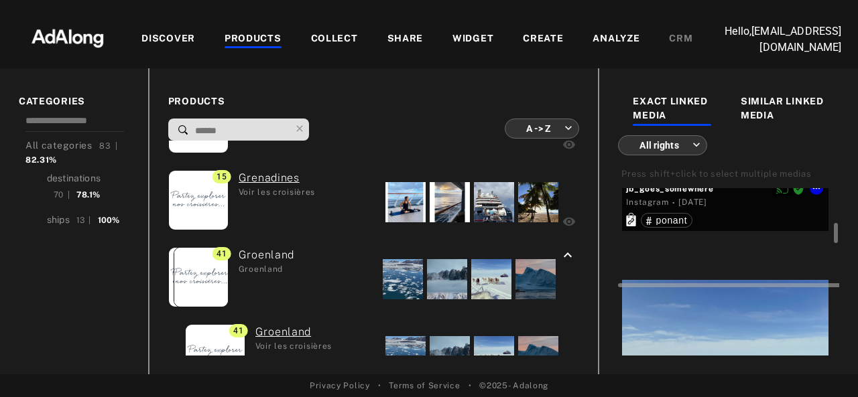
scroll to position [8877, 0]
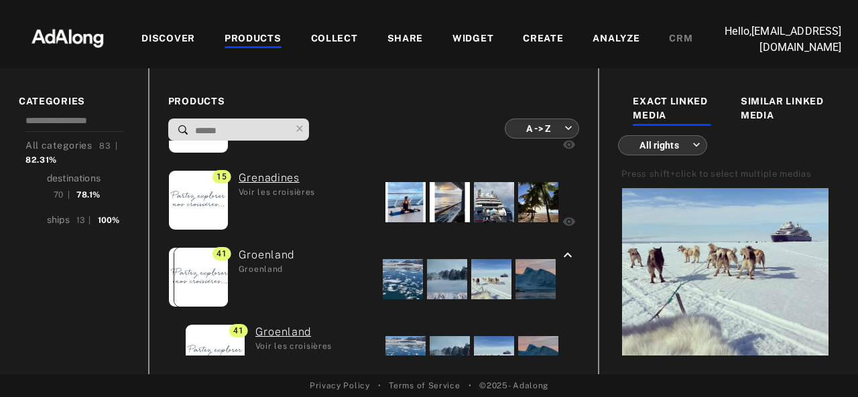
click at [847, 183] on div "EXACT LINKED MEDIA SIMILAR LINKED MEDIA All rights *** ​ Press shift+click to s…" at bounding box center [728, 221] width 260 height 306
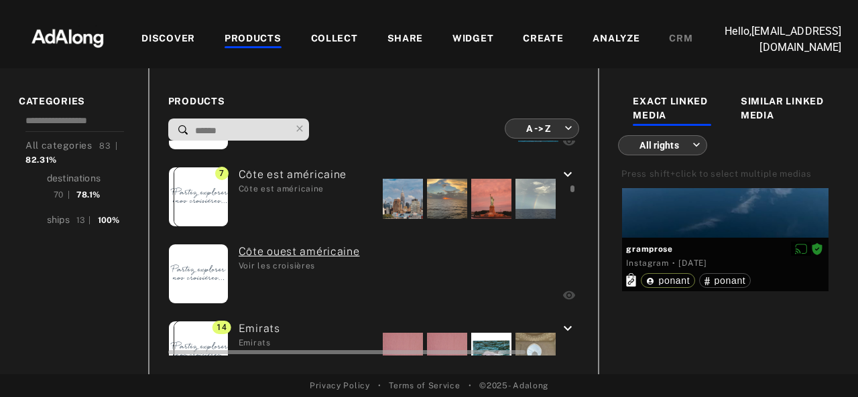
scroll to position [1307, 0]
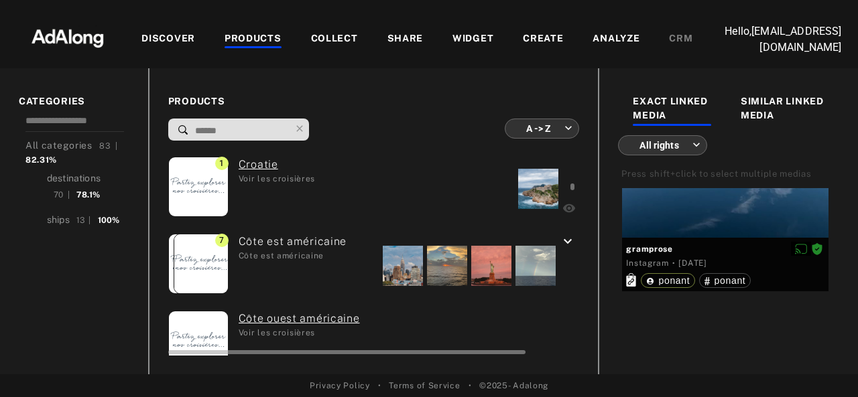
click at [331, 253] on div "Côte est américaine Côte est américaine" at bounding box center [287, 266] width 118 height 64
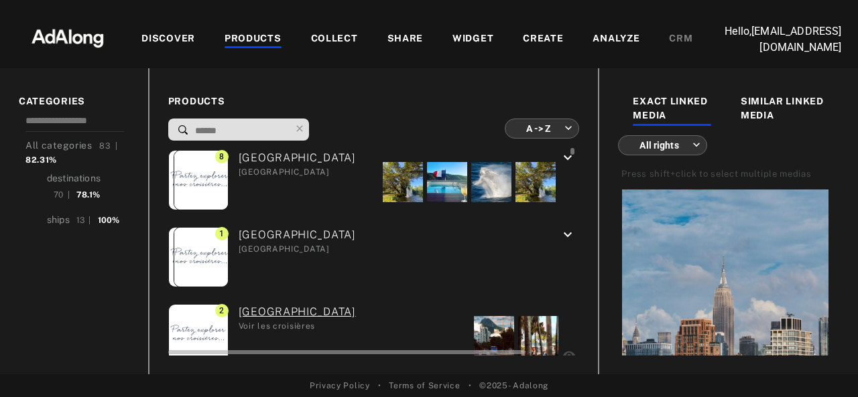
scroll to position [0, 0]
